Goal: Contribute content: Contribute content

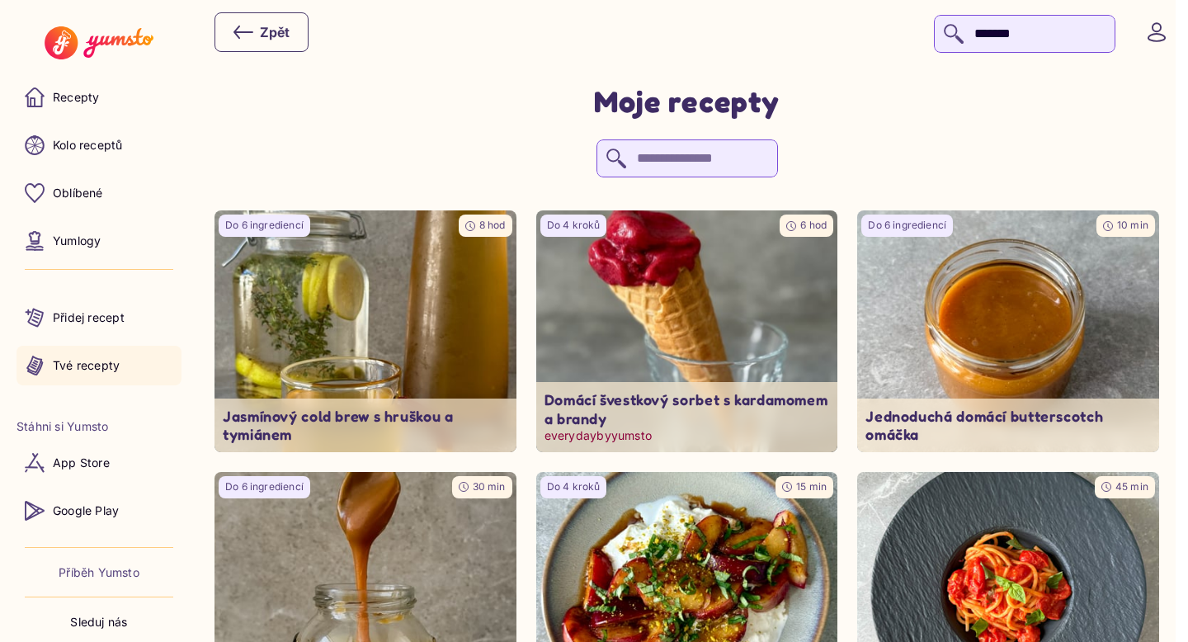
click at [715, 344] on img at bounding box center [687, 331] width 317 height 253
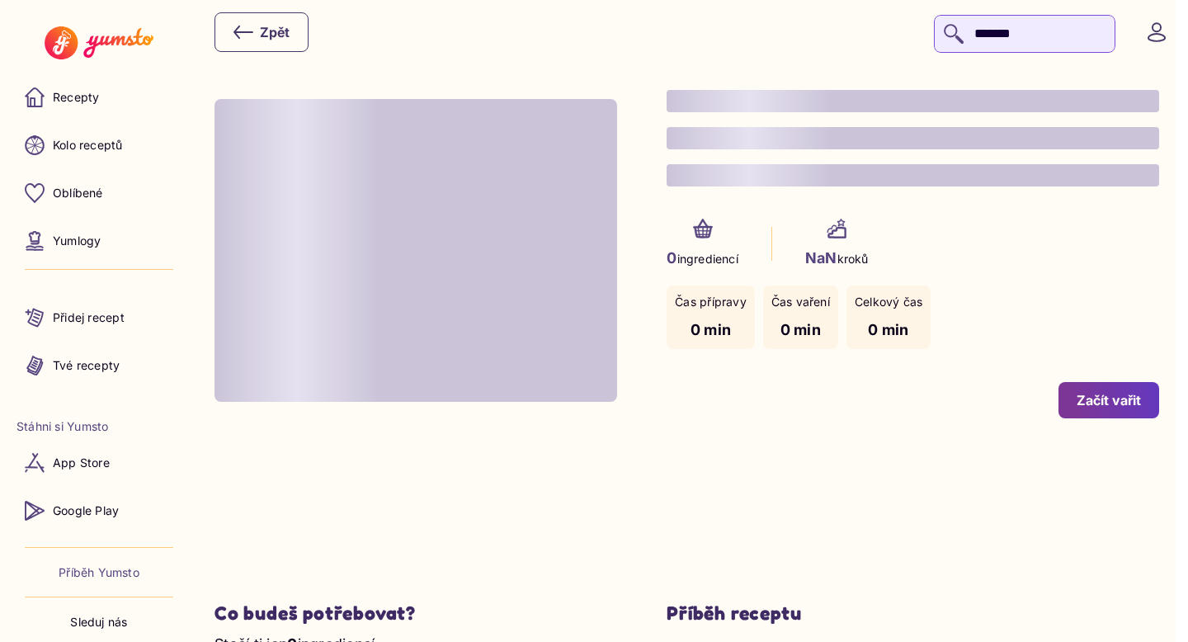
type input "*"
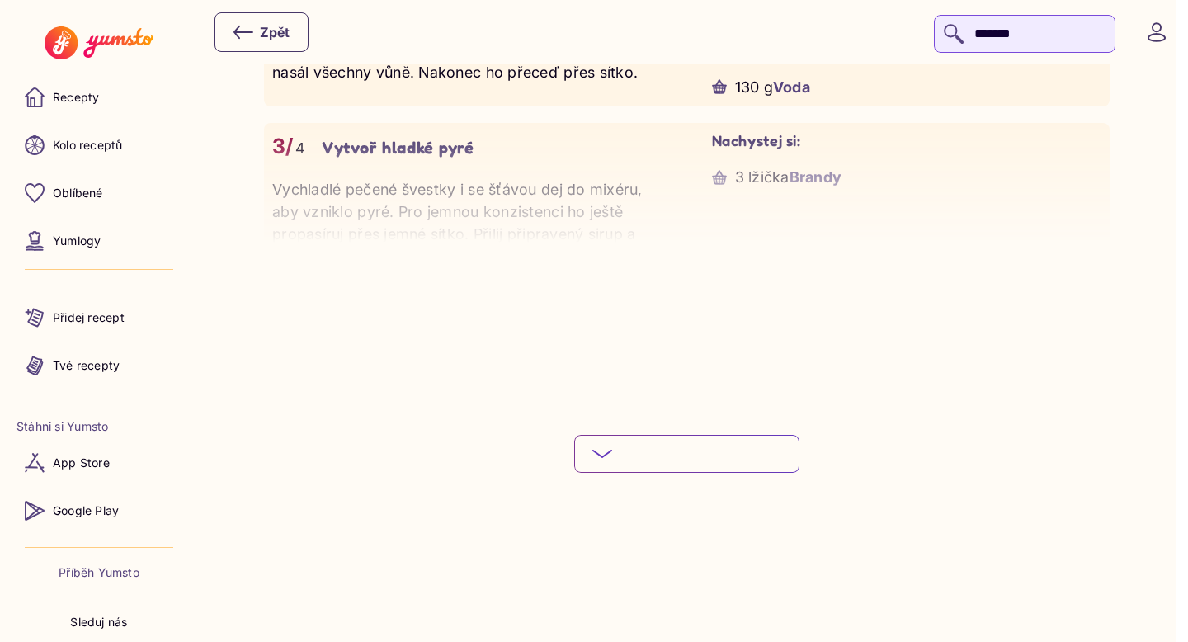
scroll to position [1840, 0]
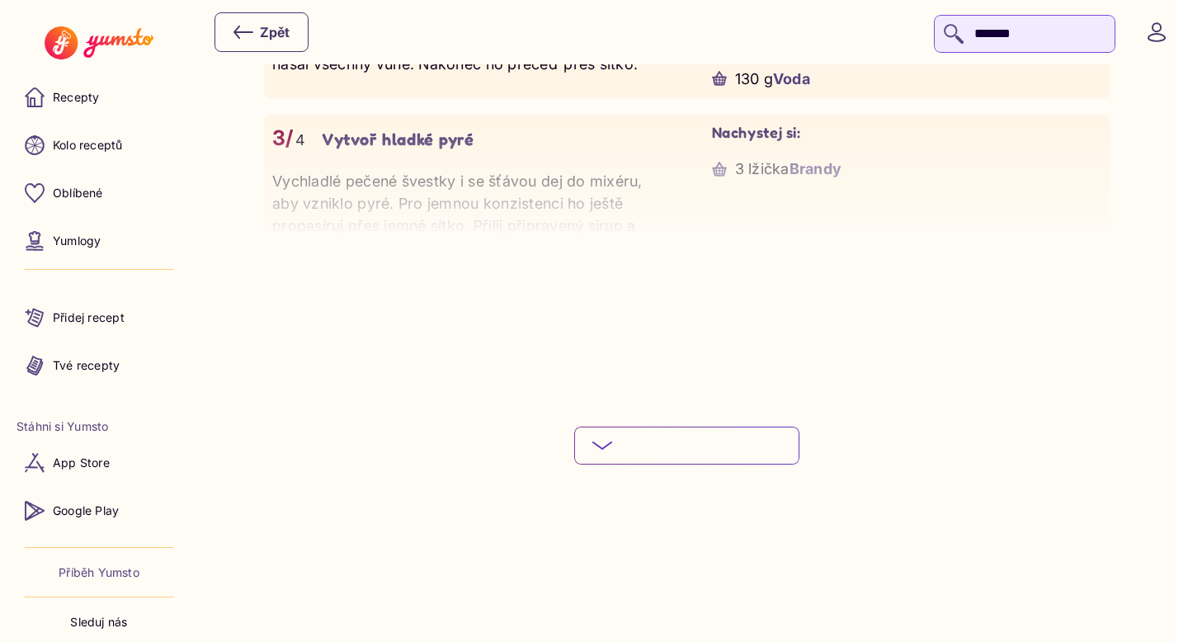
click at [667, 443] on button "Podívej se na celý postup" at bounding box center [686, 446] width 225 height 38
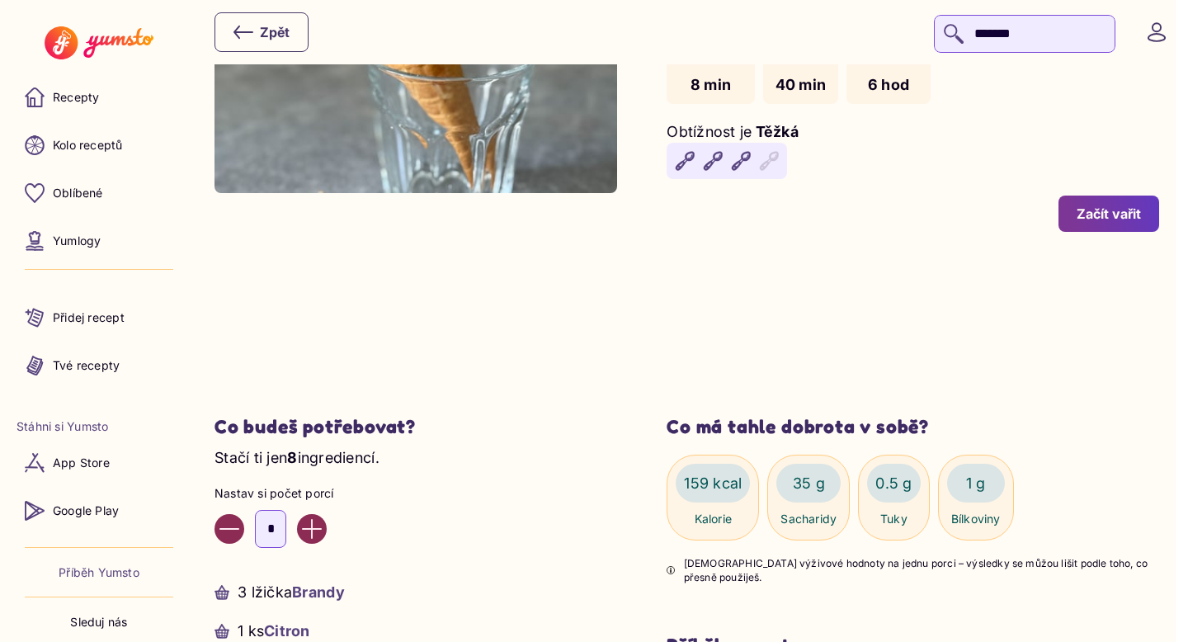
scroll to position [0, 0]
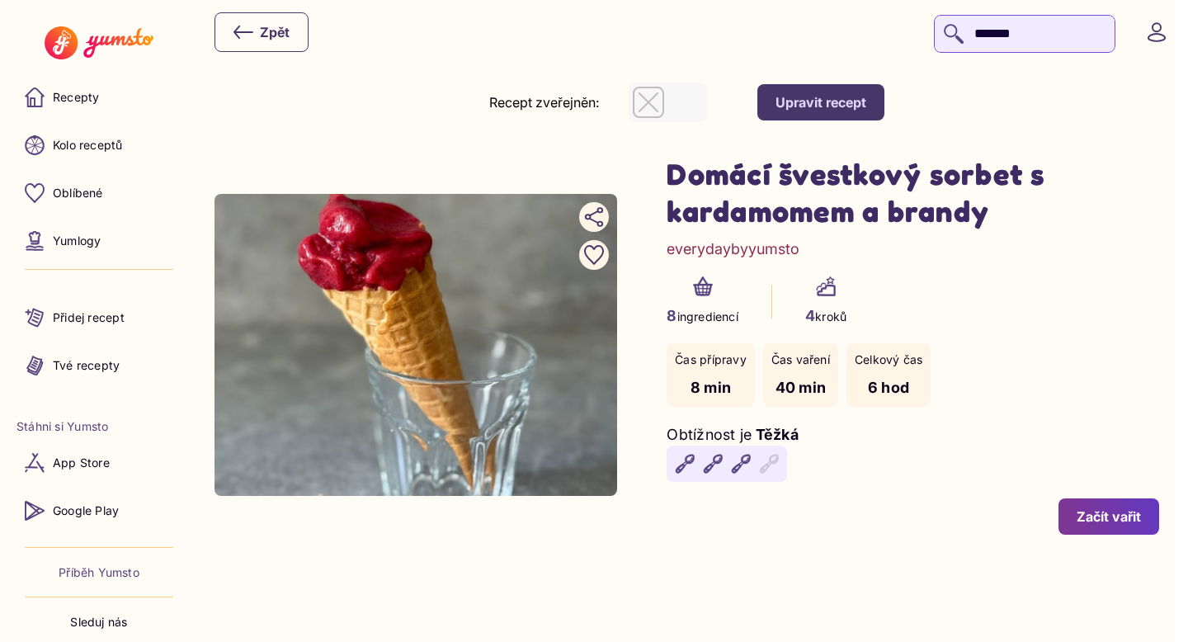
click at [866, 105] on div "Upravit recept" at bounding box center [820, 102] width 91 height 18
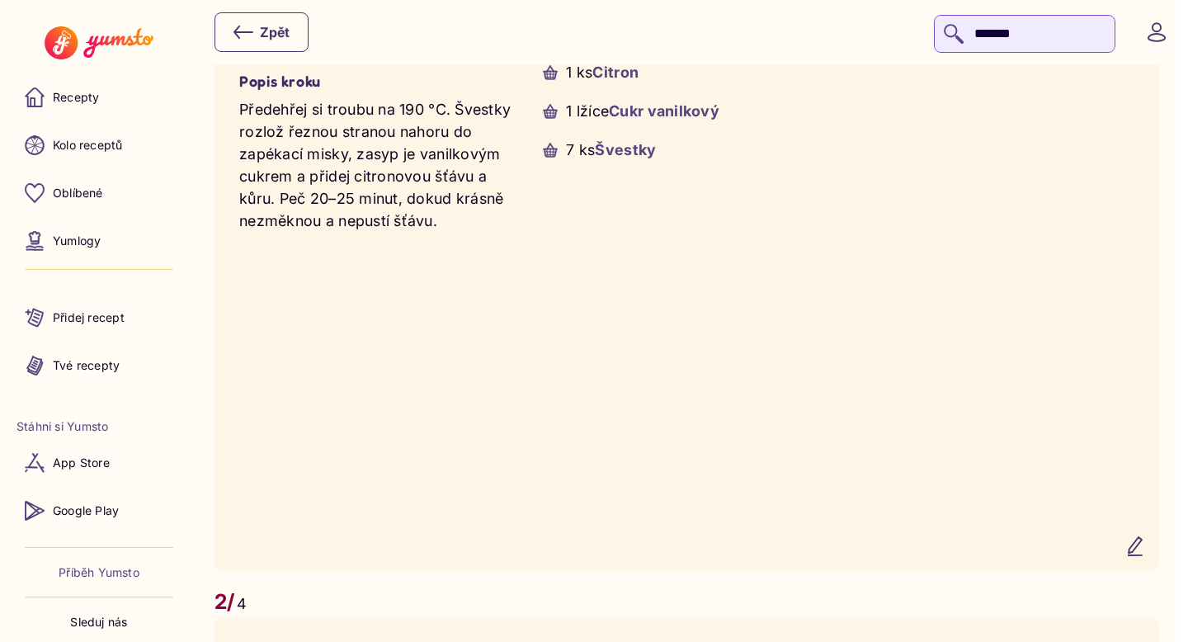
scroll to position [1369, 0]
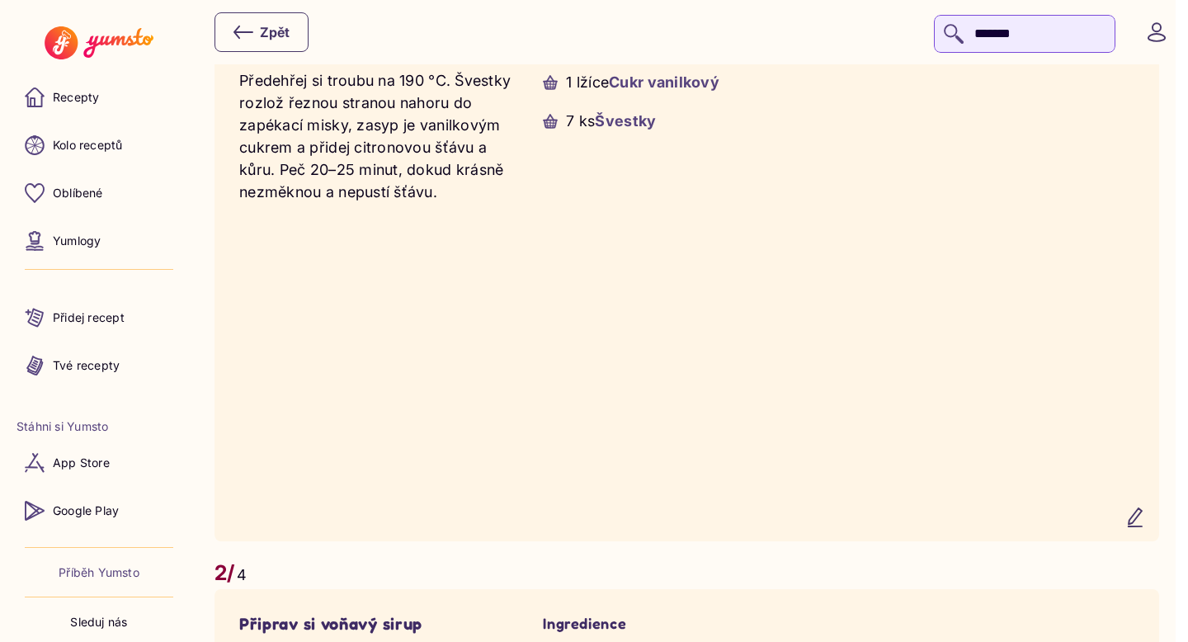
click at [1139, 514] on button "button" at bounding box center [1135, 517] width 40 height 40
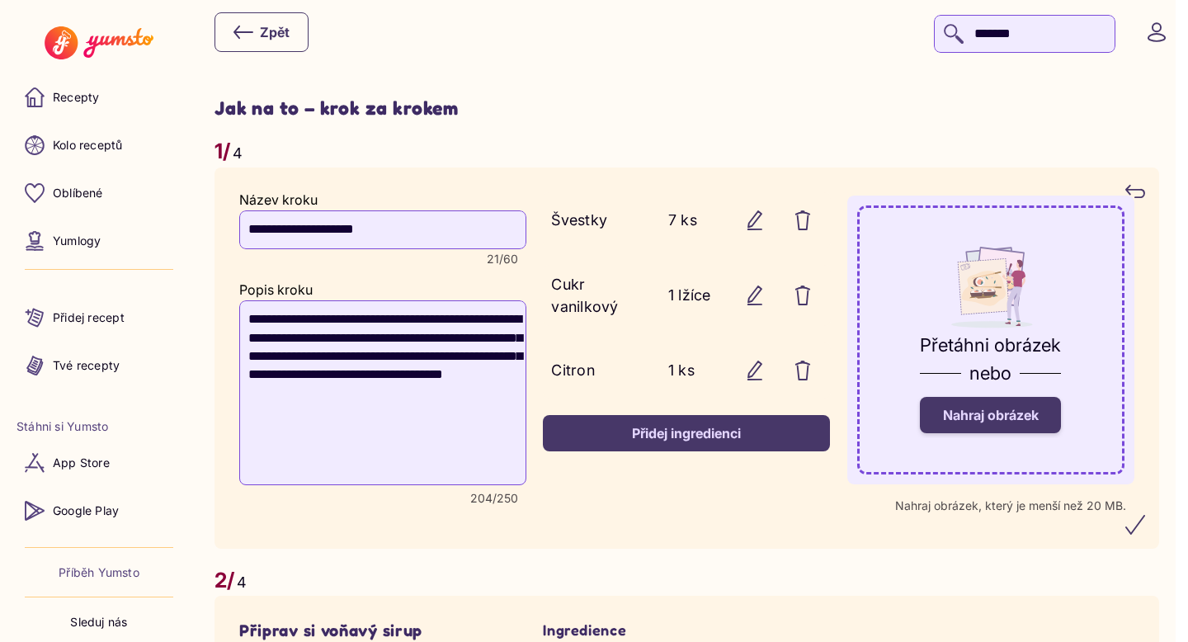
click at [1010, 423] on label "Nahraj obrázek" at bounding box center [990, 415] width 141 height 36
click at [0, 0] on input "Nahraj obrázek" at bounding box center [0, 0] width 0 height 0
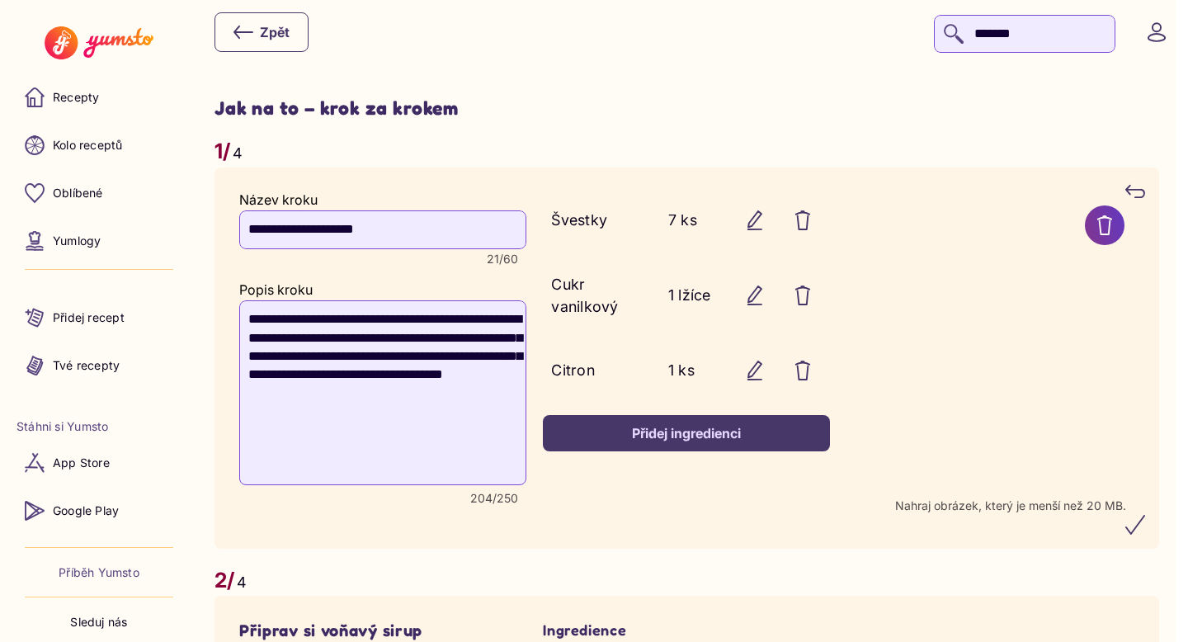
click at [1143, 529] on icon "submit" at bounding box center [1135, 525] width 20 height 20
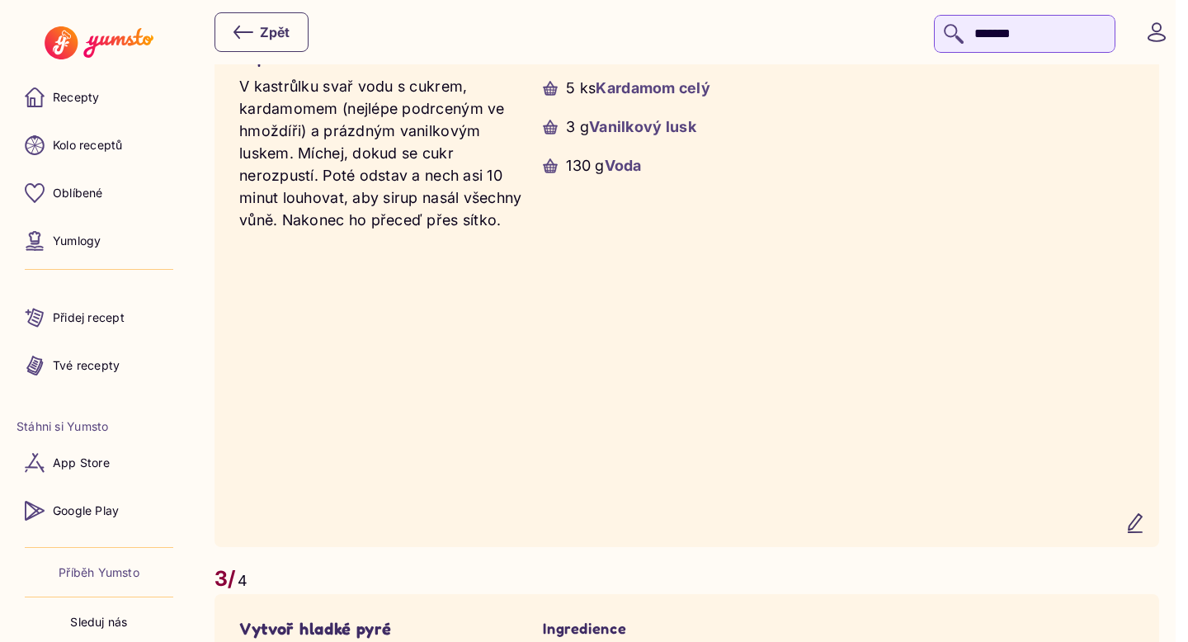
scroll to position [2001, 0]
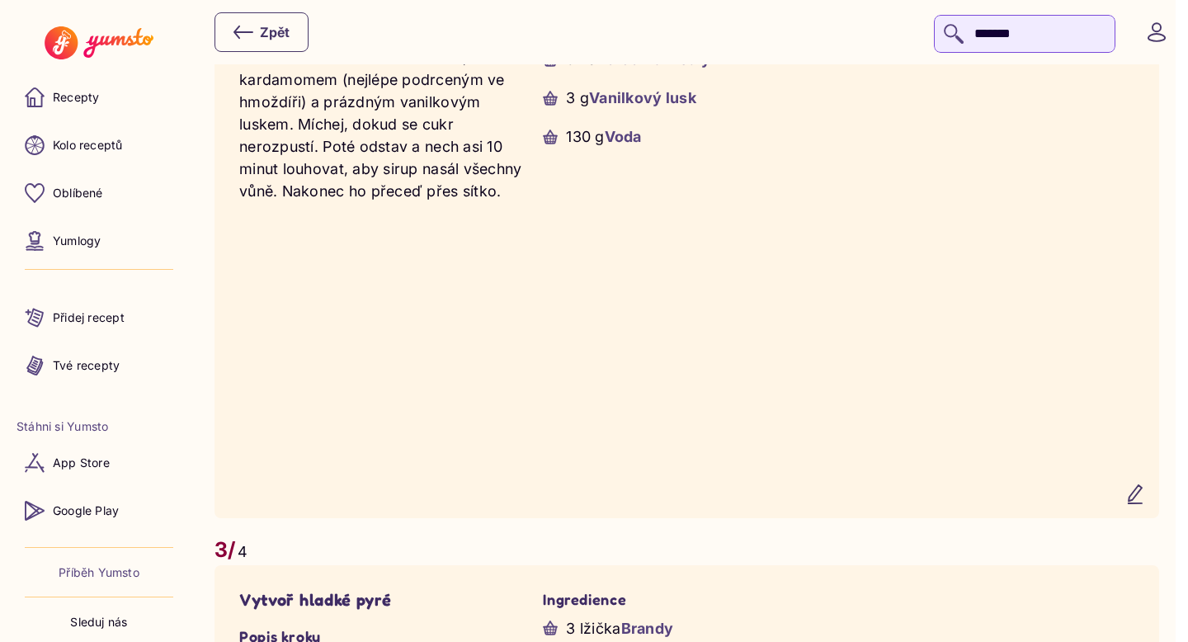
click at [1142, 504] on icon "button" at bounding box center [1135, 494] width 20 height 20
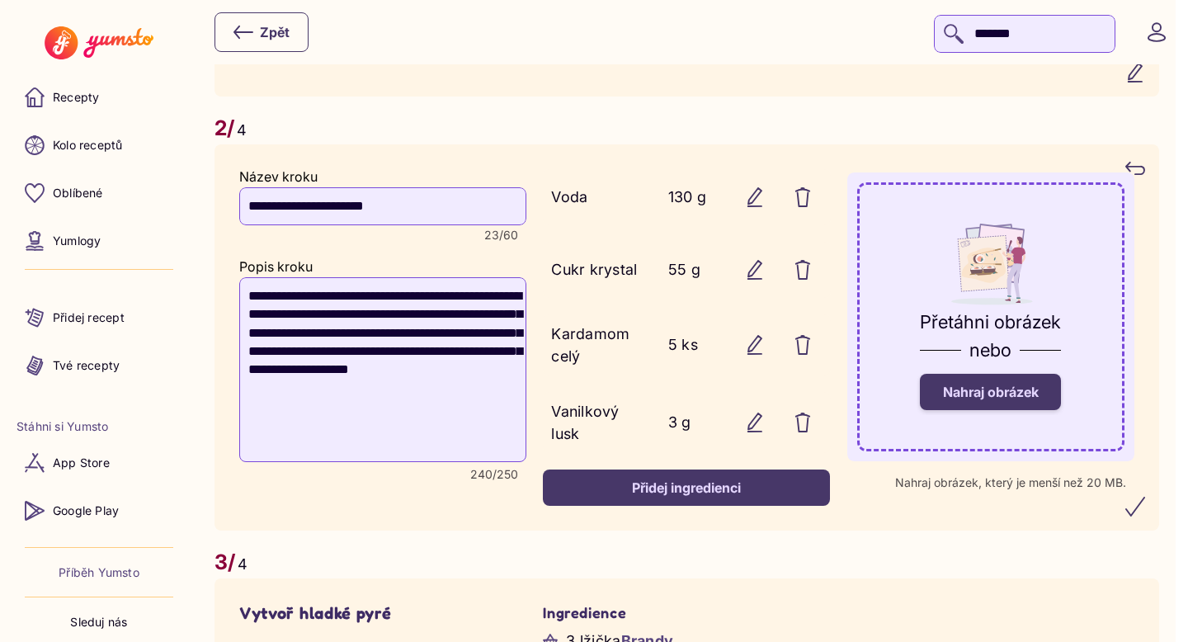
click at [1011, 400] on span "Nahraj obrázek" at bounding box center [991, 392] width 96 height 16
click at [0, 0] on input "Nahraj obrázek" at bounding box center [0, 0] width 0 height 0
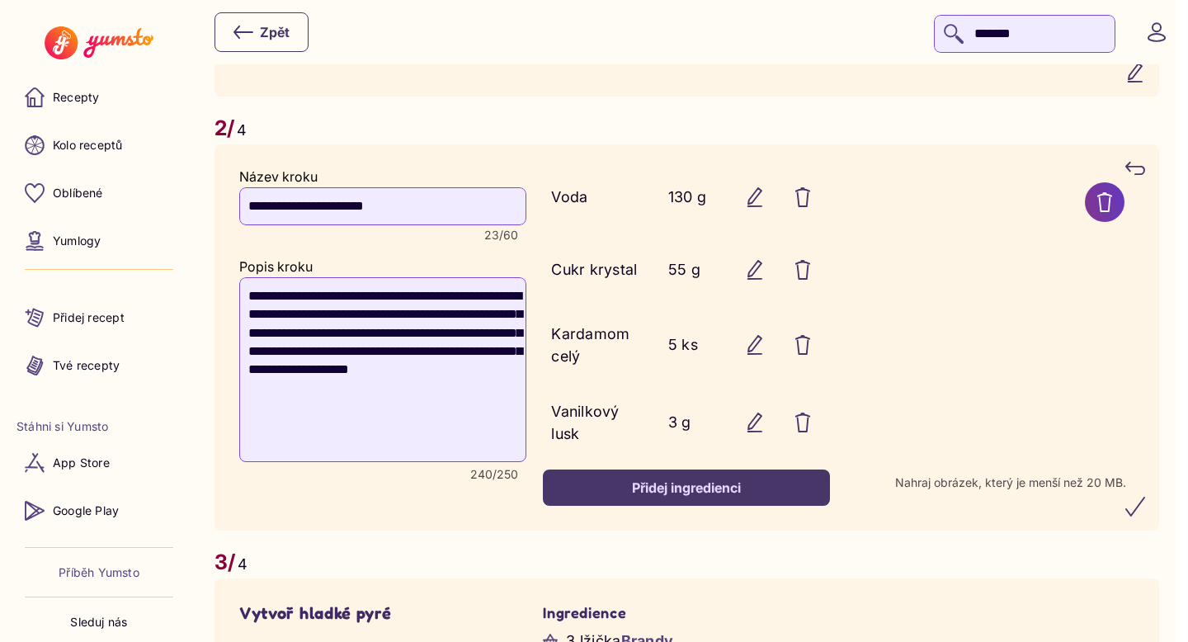
click at [1143, 503] on icon "submit" at bounding box center [1135, 507] width 20 height 20
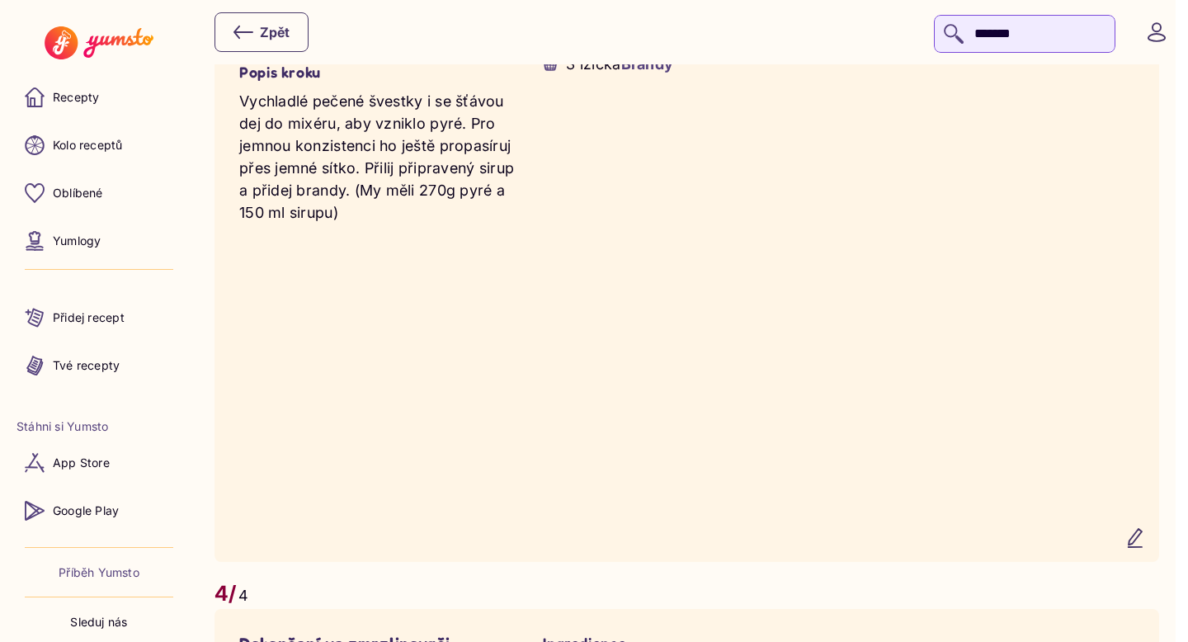
scroll to position [2582, 0]
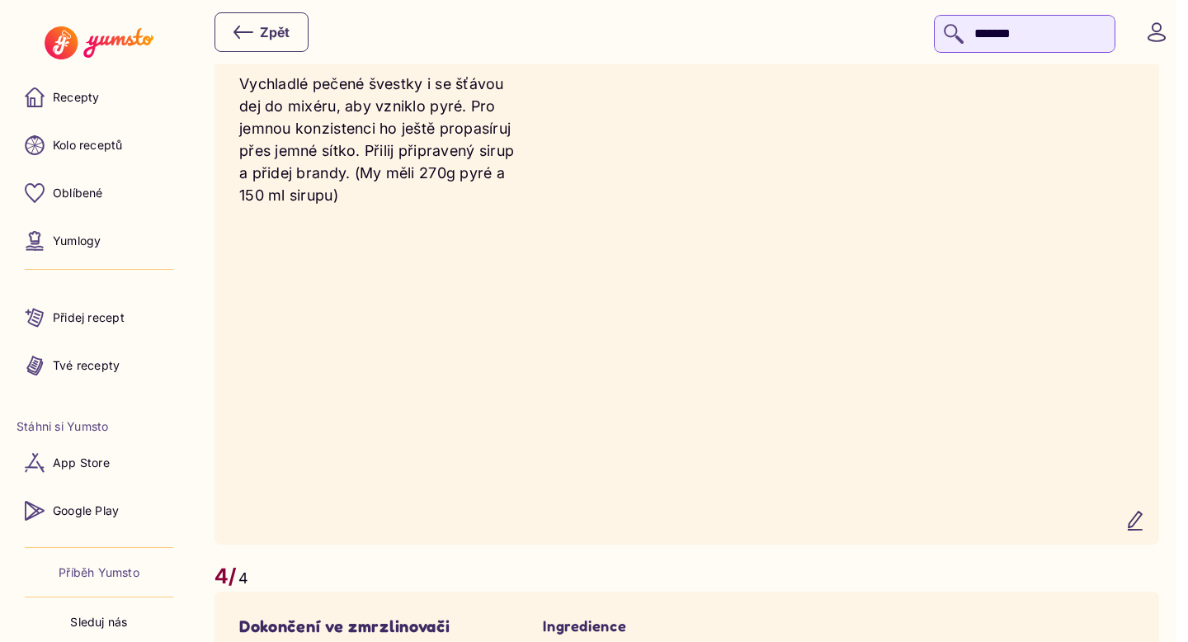
click at [1142, 530] on icon "button" at bounding box center [1135, 520] width 13 height 18
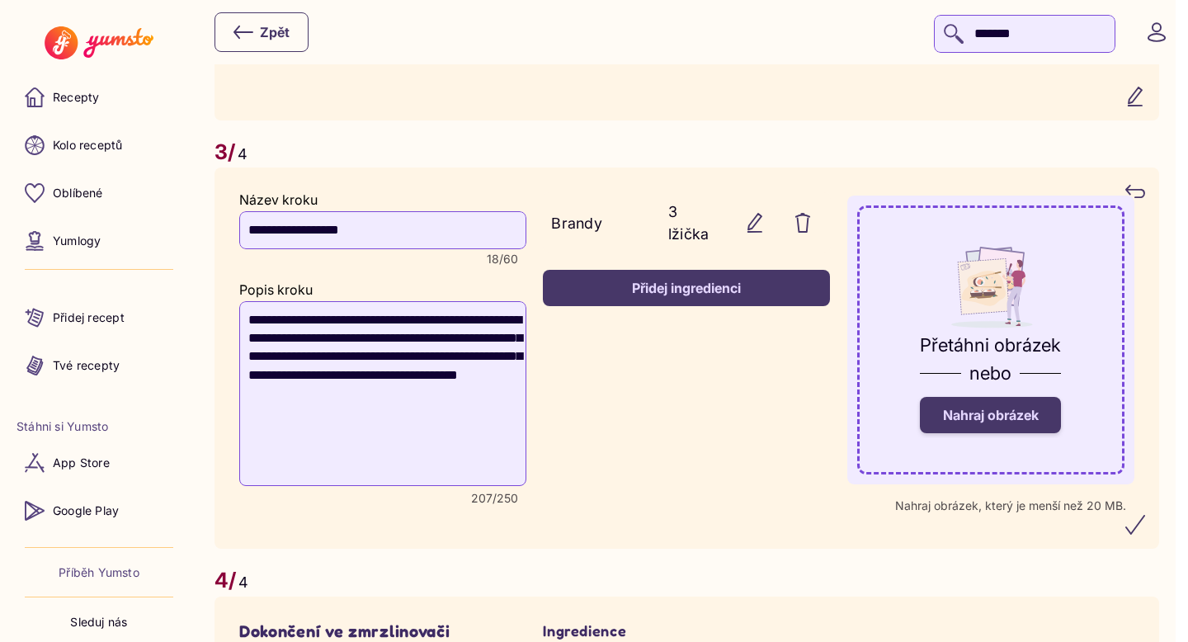
scroll to position [2395, 0]
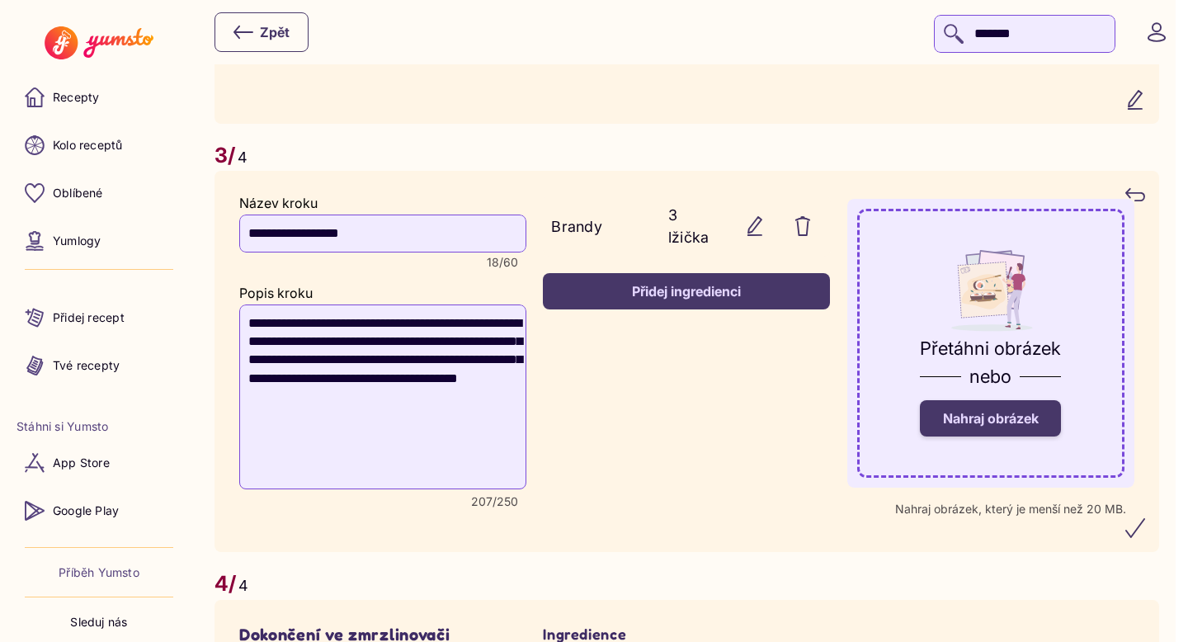
click at [984, 427] on span "Nahraj obrázek" at bounding box center [991, 418] width 96 height 16
click at [0, 0] on input "Nahraj obrázek" at bounding box center [0, 0] width 0 height 0
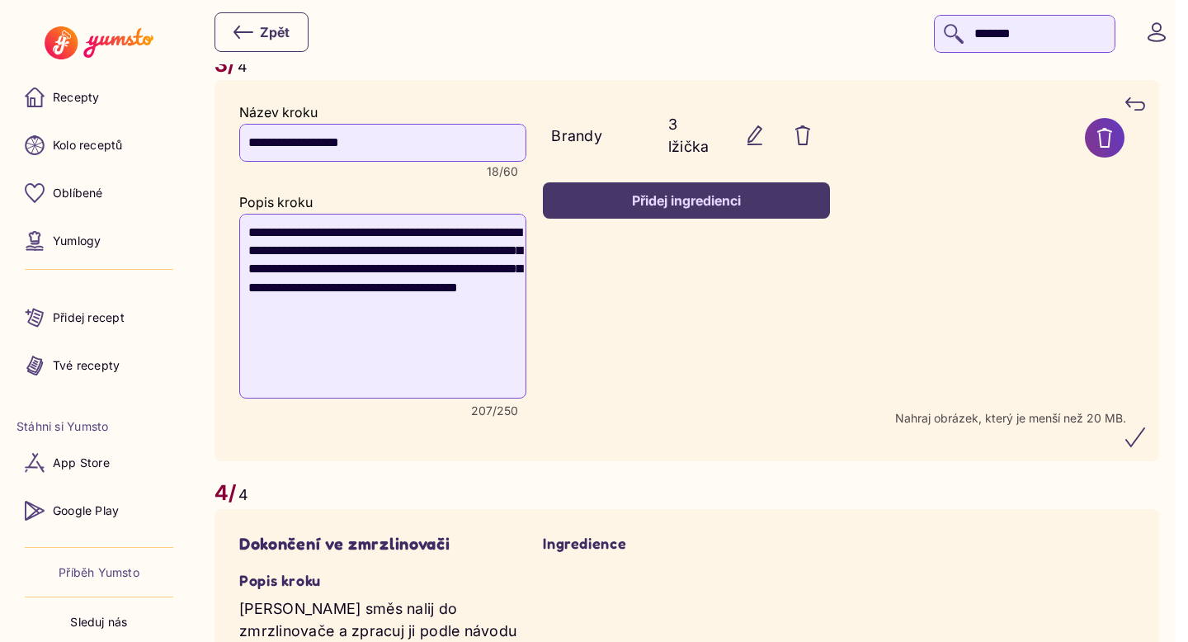
scroll to position [2487, 0]
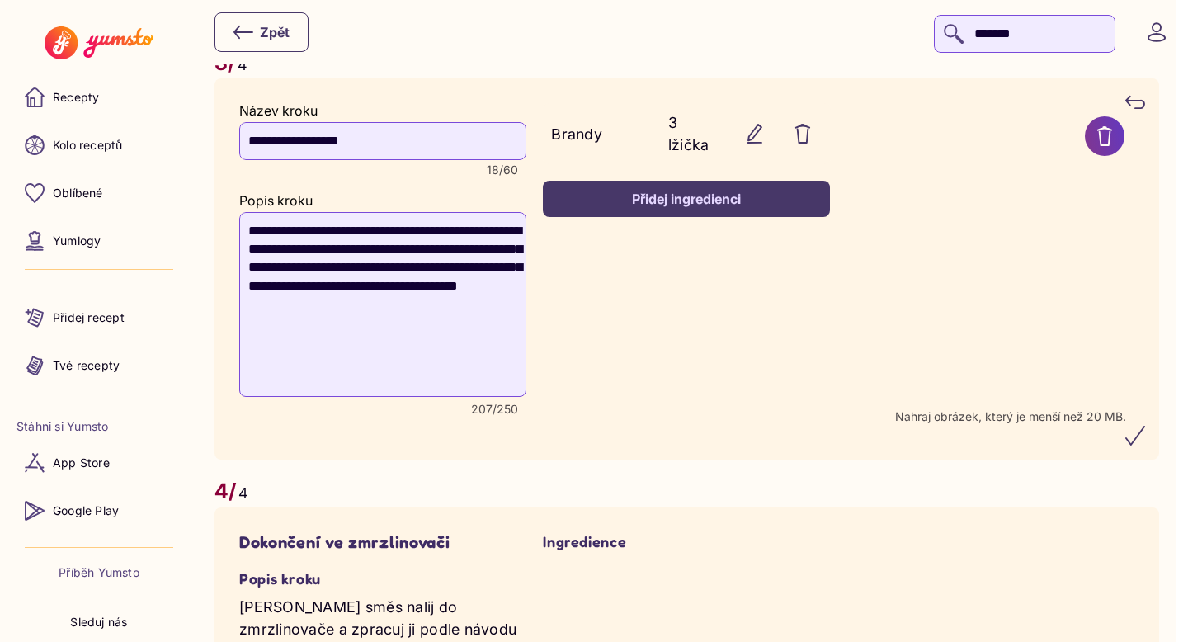
click at [1143, 445] on icon "submit" at bounding box center [1135, 436] width 20 height 20
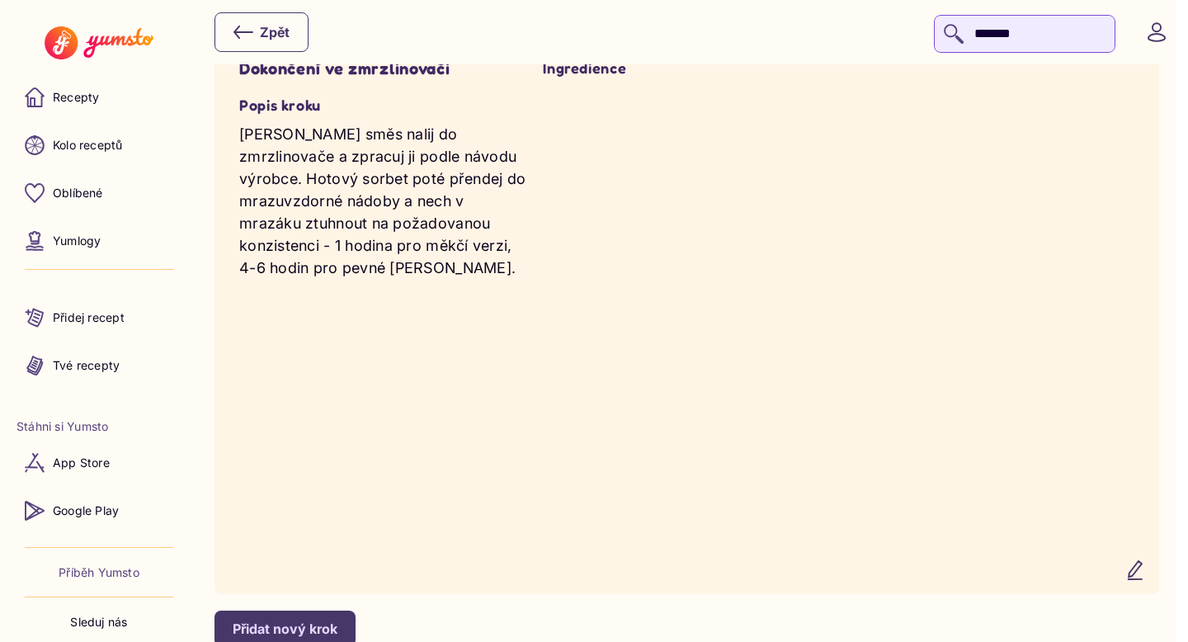
scroll to position [3237, 0]
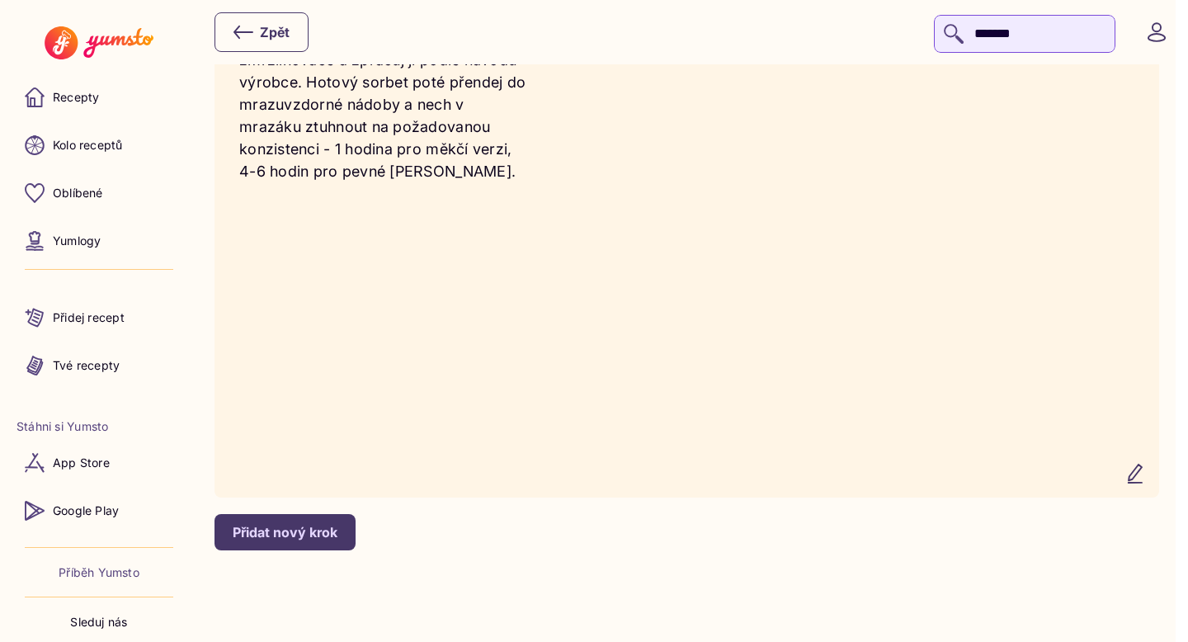
click at [1142, 483] on icon "button" at bounding box center [1135, 474] width 20 height 20
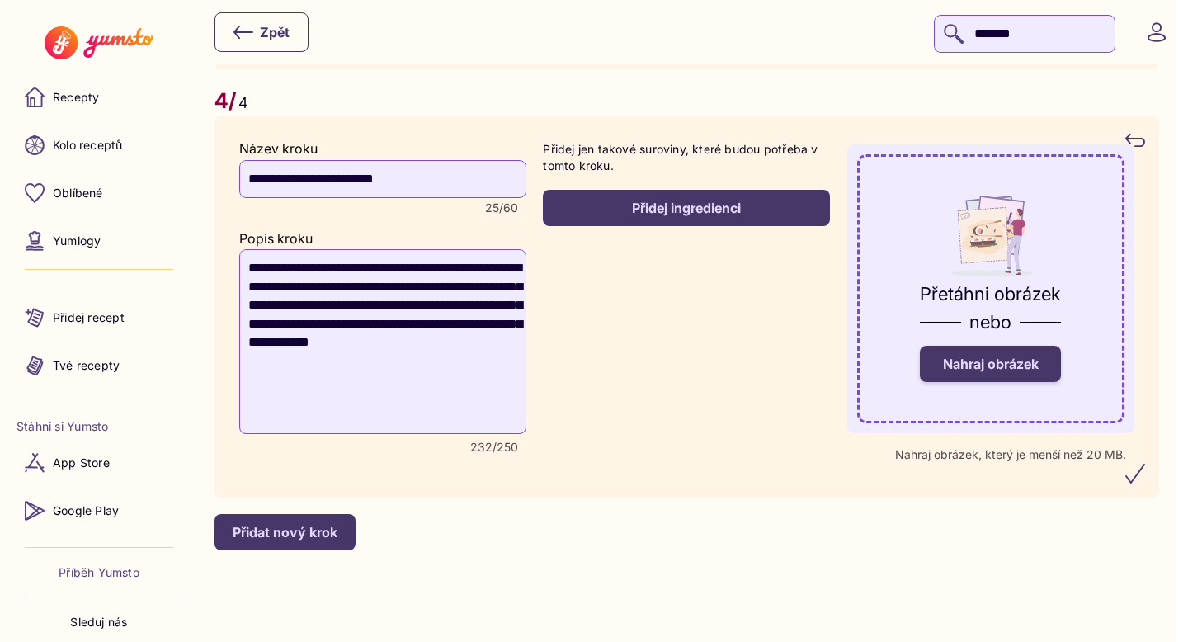
scroll to position [3051, 0]
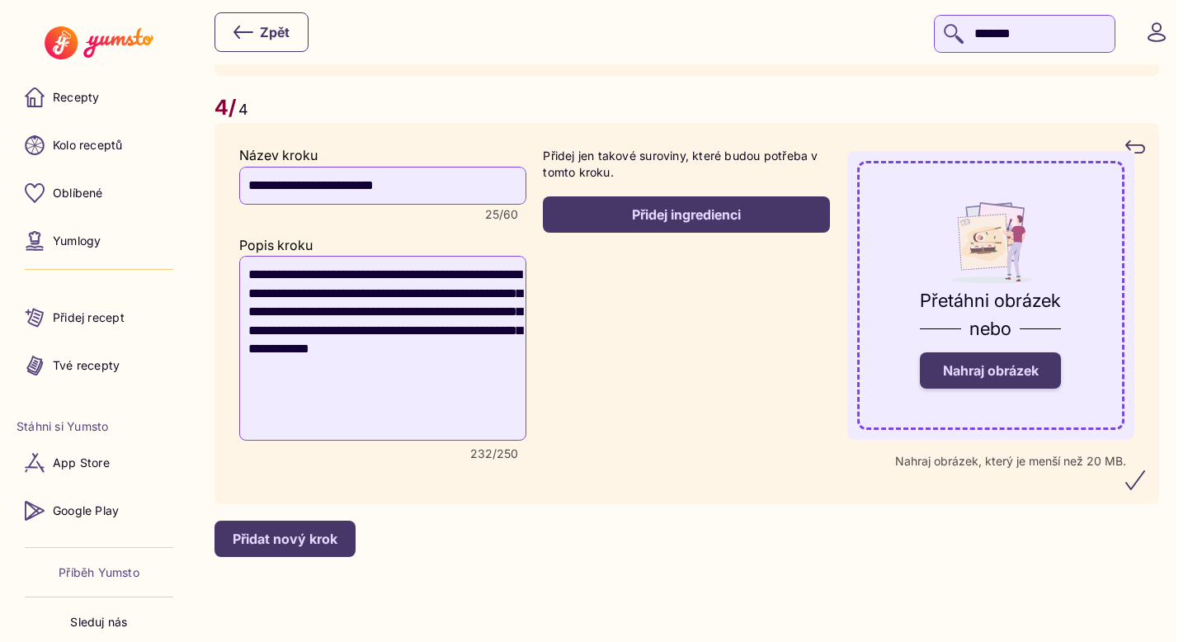
click at [1025, 389] on label "Nahraj obrázek" at bounding box center [990, 370] width 141 height 36
click at [0, 0] on input "Nahraj obrázek" at bounding box center [0, 0] width 0 height 0
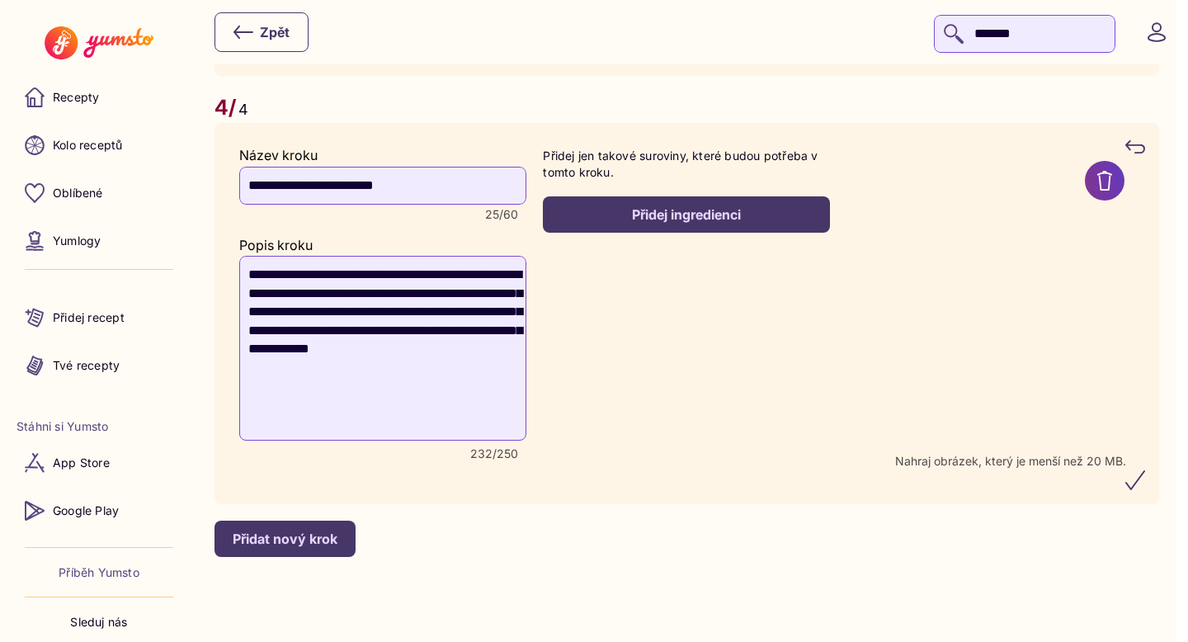
click at [1145, 490] on icon "submit" at bounding box center [1135, 480] width 20 height 20
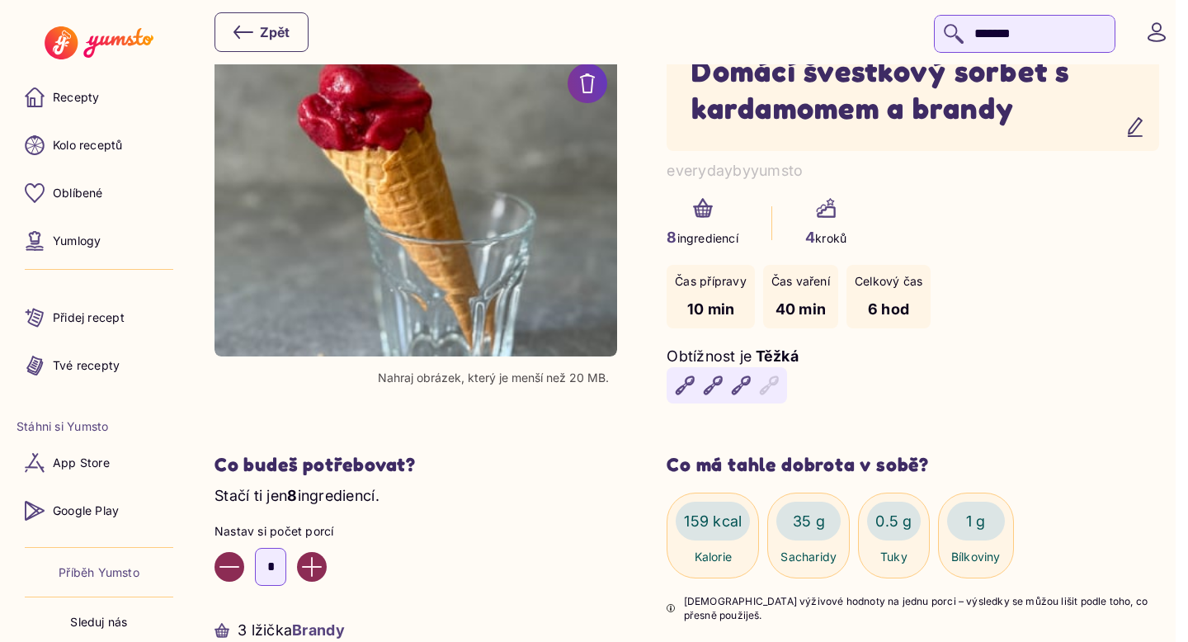
scroll to position [0, 0]
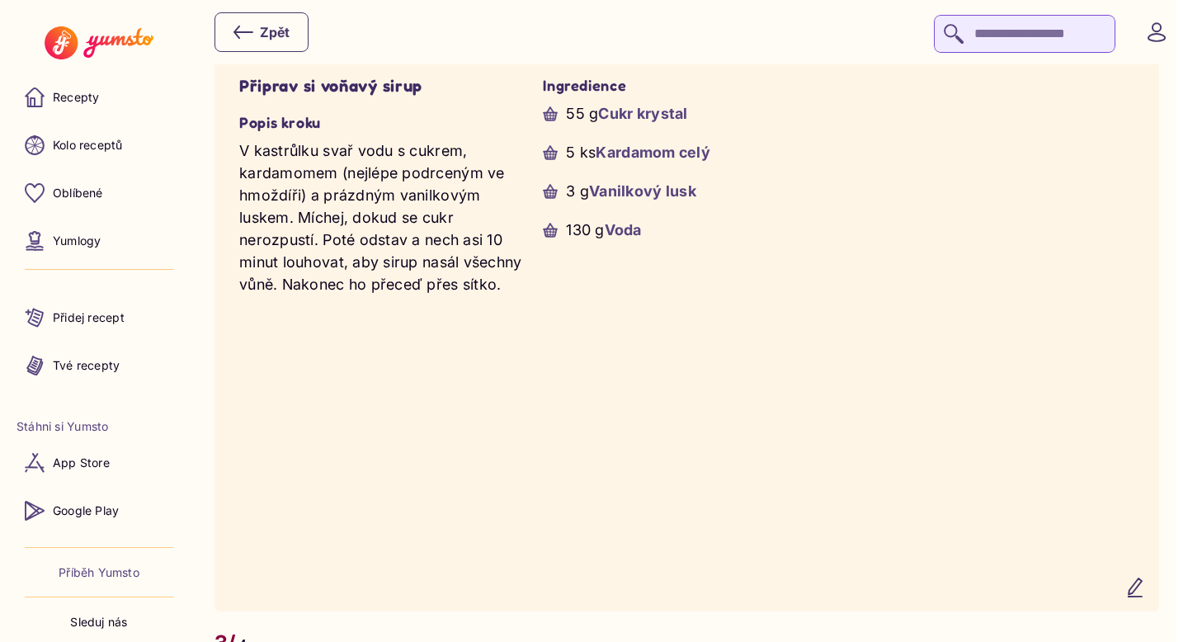
scroll to position [1921, 0]
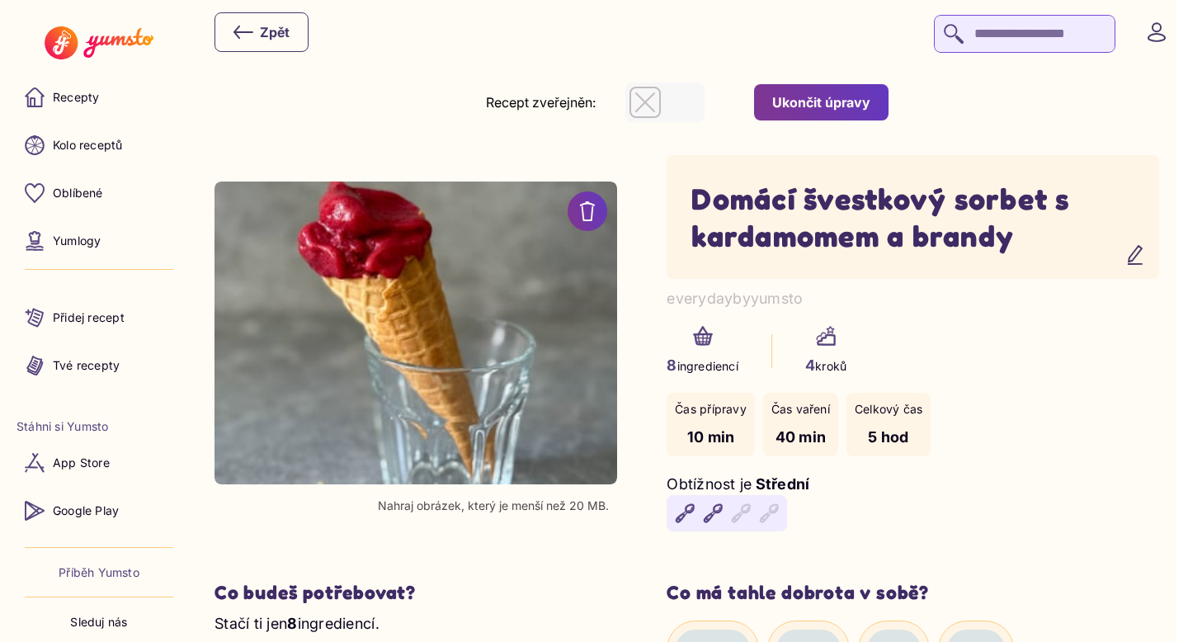
click at [858, 100] on div "Ukončit úpravy" at bounding box center [821, 102] width 98 height 18
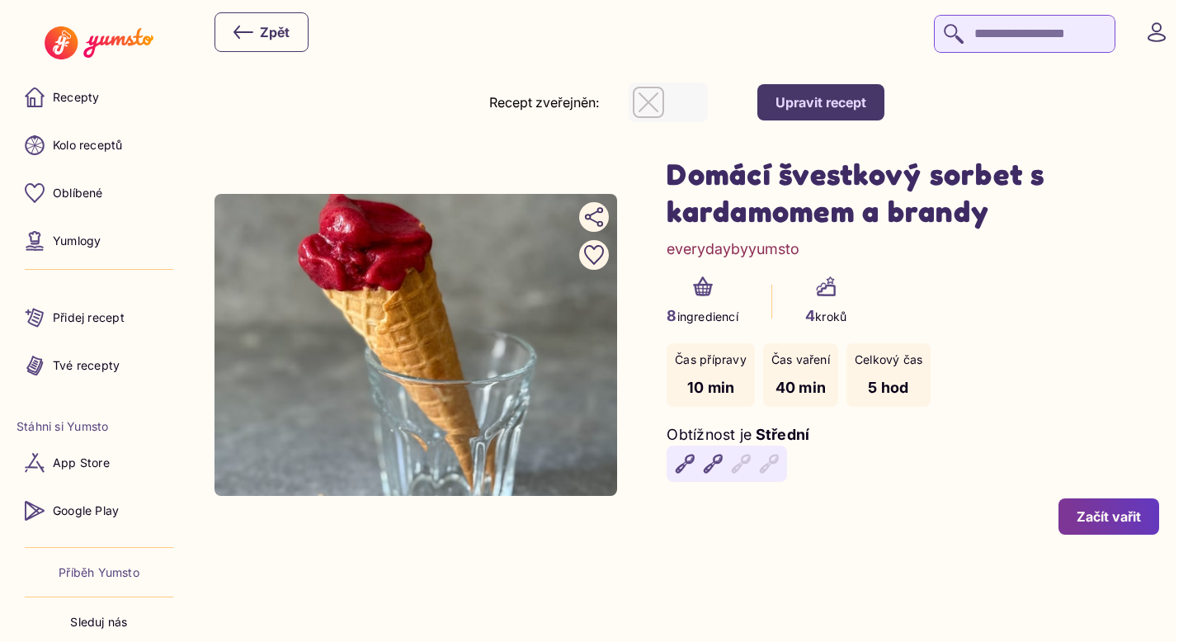
click at [643, 98] on div "button" at bounding box center [648, 102] width 31 height 31
